Goal: Transaction & Acquisition: Purchase product/service

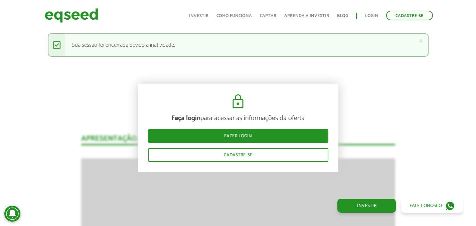
scroll to position [11, 0]
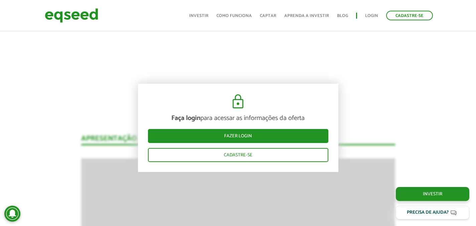
scroll to position [11, 0]
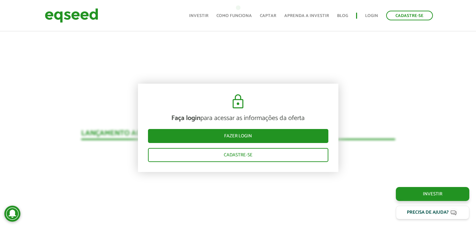
scroll to position [593, 0]
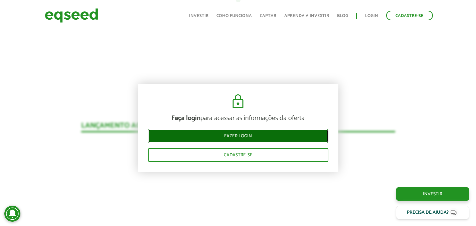
click at [274, 140] on link "Fazer login" at bounding box center [238, 136] width 180 height 14
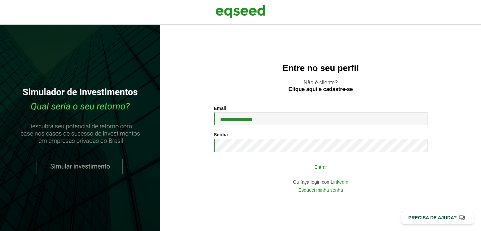
click at [284, 162] on button "Entrar" at bounding box center [321, 167] width 174 height 13
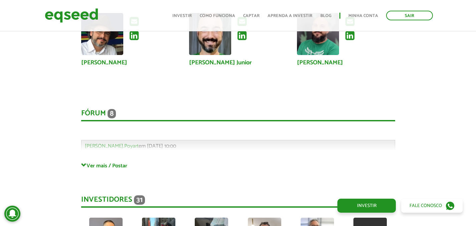
scroll to position [1696, 0]
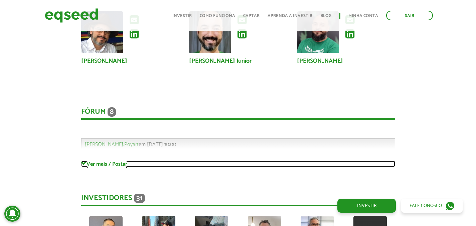
click at [86, 161] on span at bounding box center [83, 163] width 5 height 5
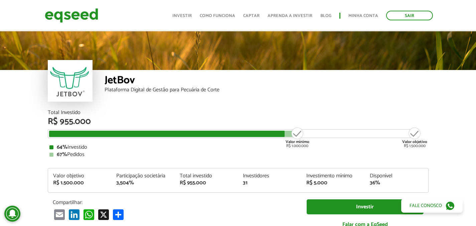
scroll to position [54, 0]
